Goal: Task Accomplishment & Management: Use online tool/utility

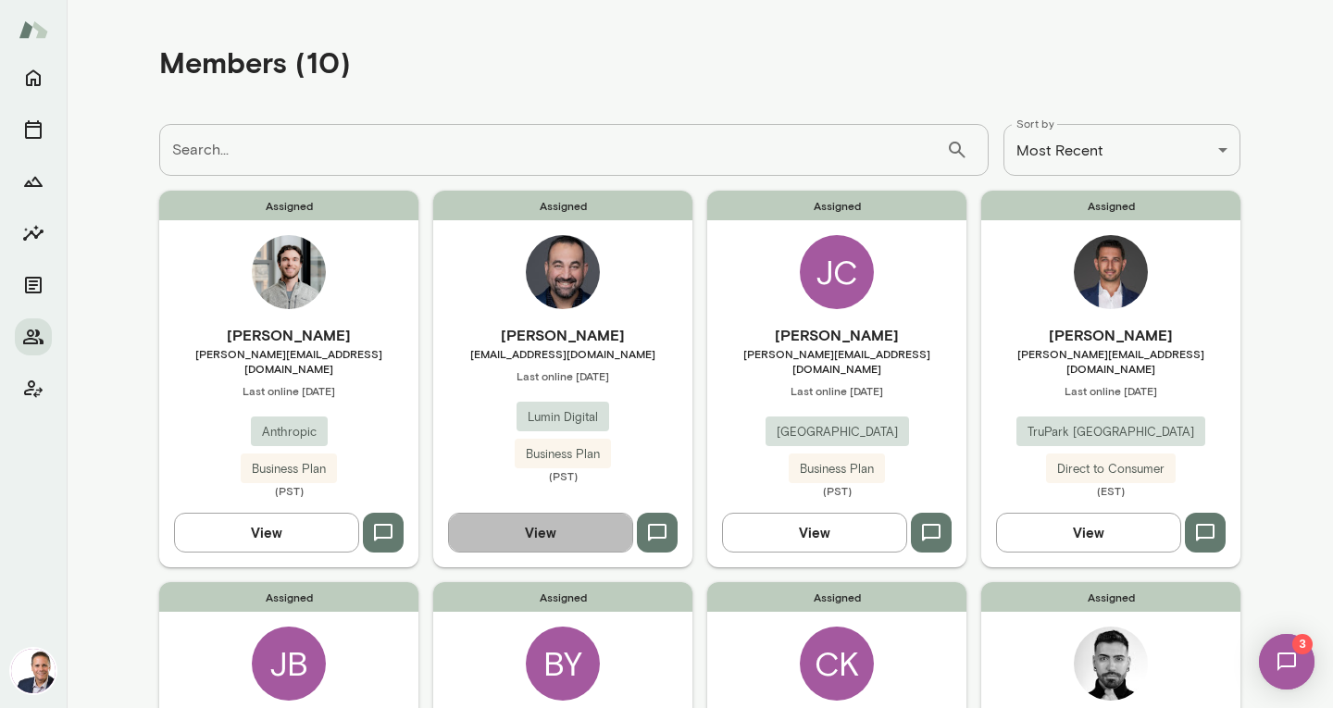
click at [511, 522] on button "View" at bounding box center [540, 532] width 185 height 39
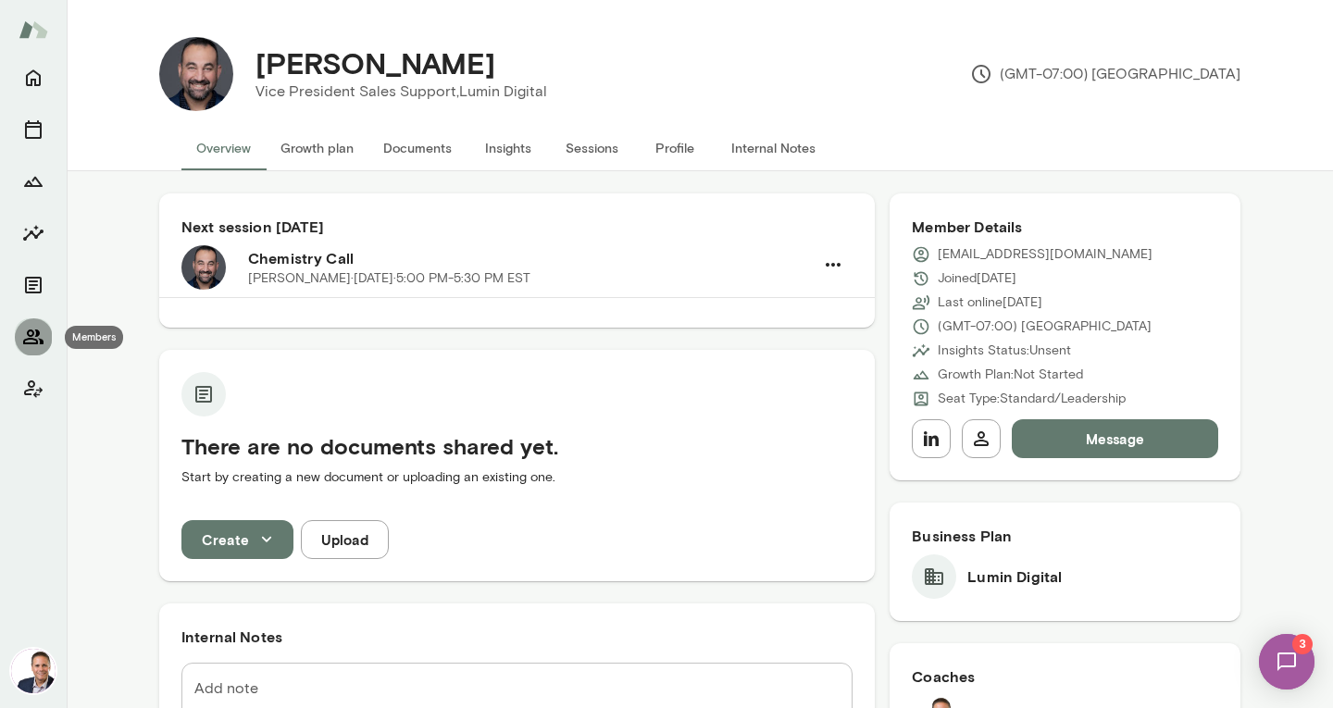
click at [39, 332] on icon "Members" at bounding box center [33, 337] width 20 height 15
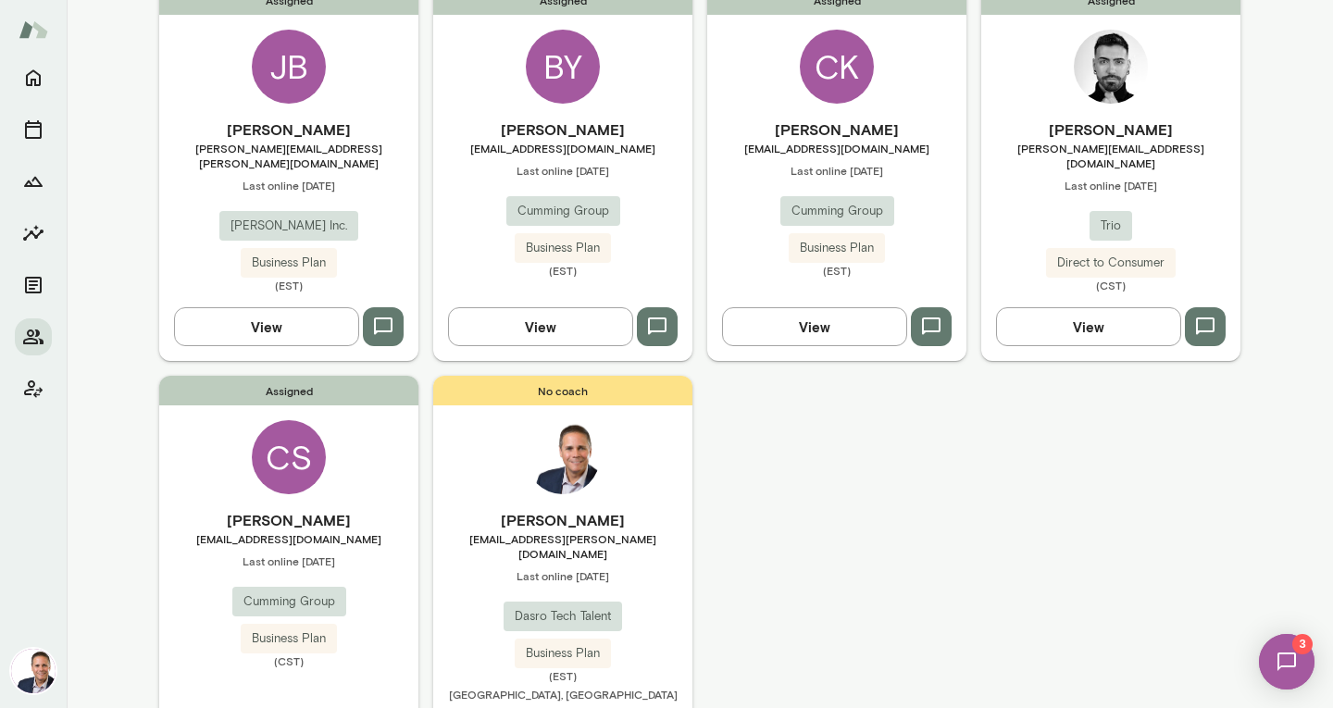
scroll to position [629, 0]
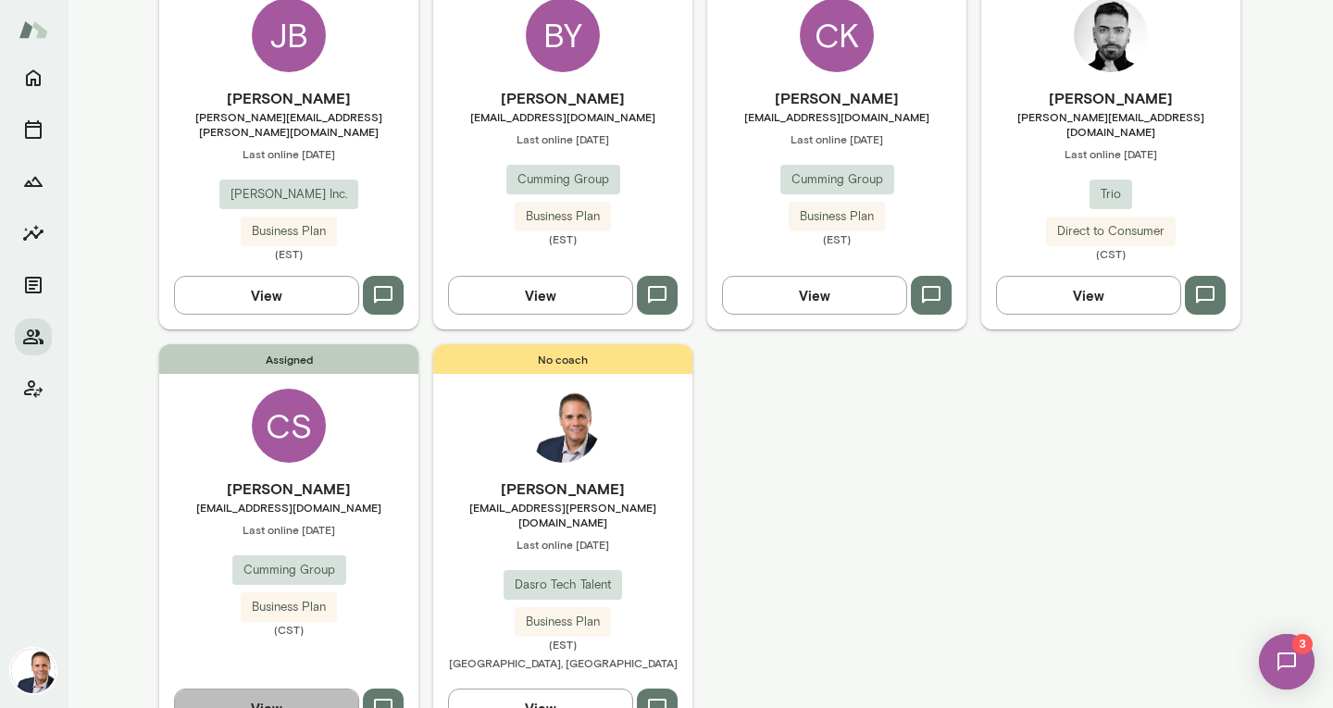
click at [256, 689] on button "View" at bounding box center [266, 708] width 185 height 39
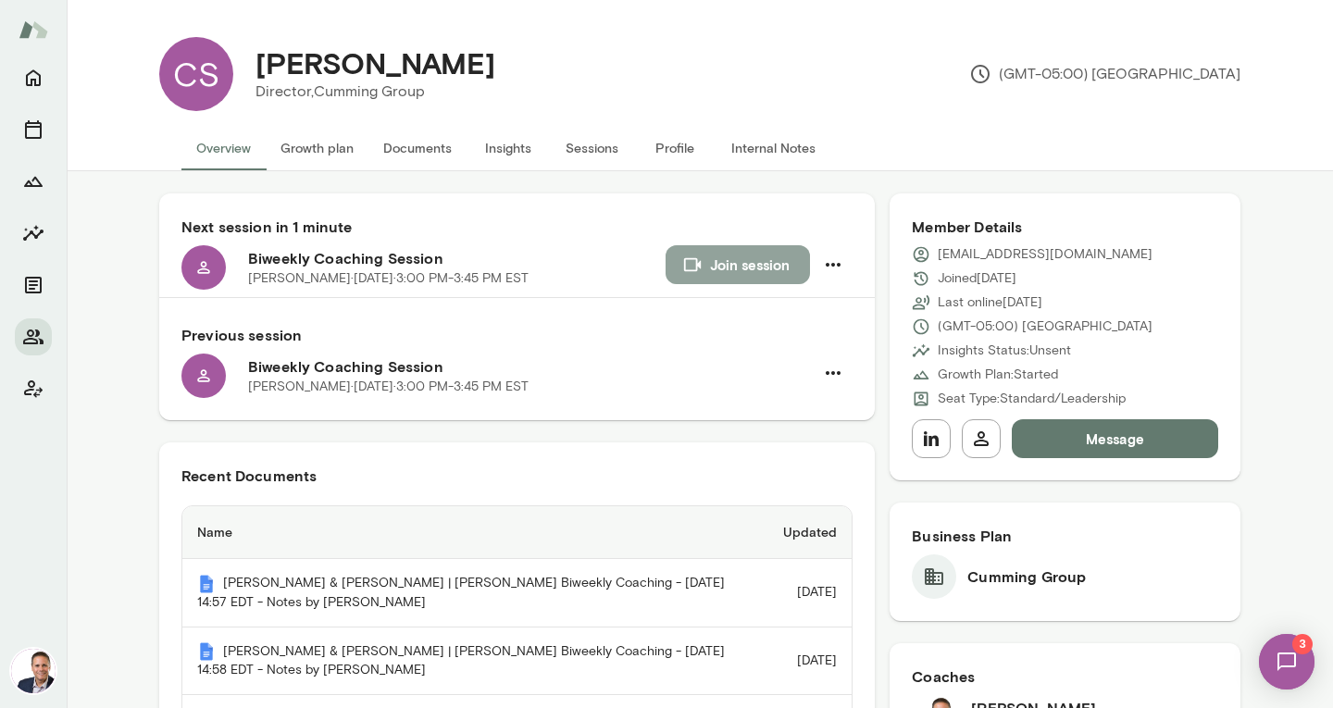
click at [716, 259] on button "Join session" at bounding box center [738, 264] width 144 height 39
